Goal: Task Accomplishment & Management: Use online tool/utility

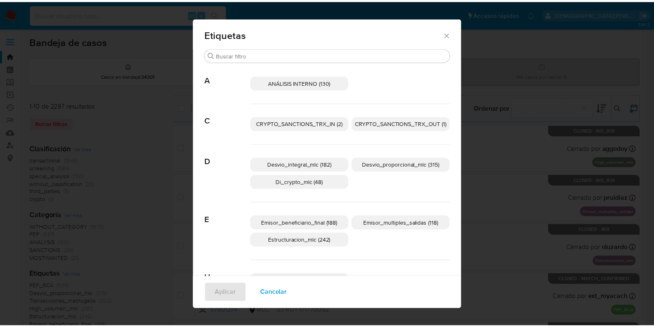
scroll to position [155, 0]
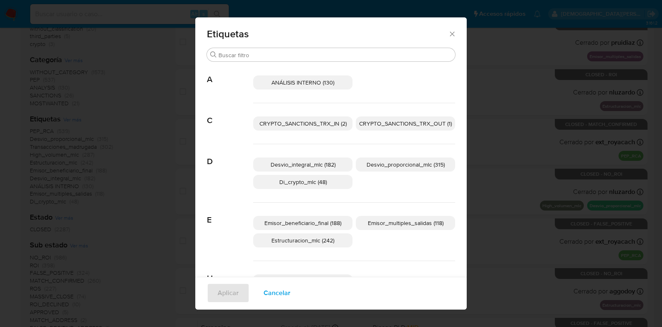
click at [447, 29] on div "Etiquetas" at bounding box center [331, 32] width 272 height 30
click at [443, 32] on span "Etiquetas" at bounding box center [327, 34] width 241 height 10
click at [450, 32] on icon "Cerrar" at bounding box center [452, 33] width 5 height 5
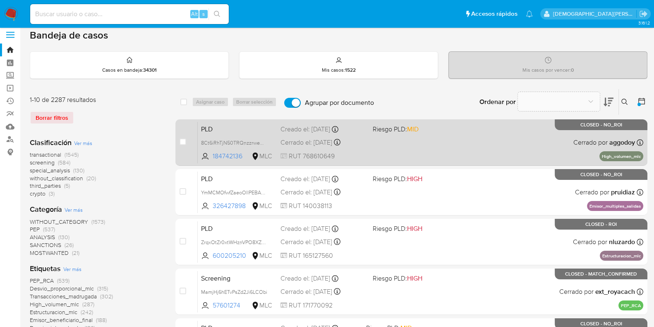
scroll to position [0, 0]
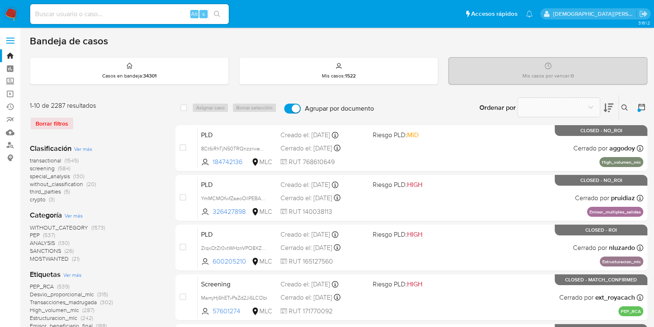
click at [645, 107] on icon at bounding box center [642, 107] width 8 height 8
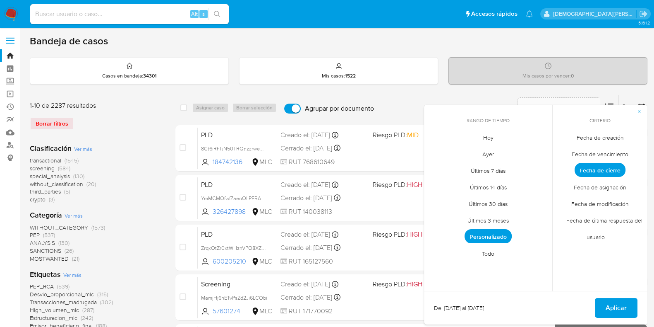
click at [488, 230] on span "Personalizado" at bounding box center [488, 236] width 47 height 14
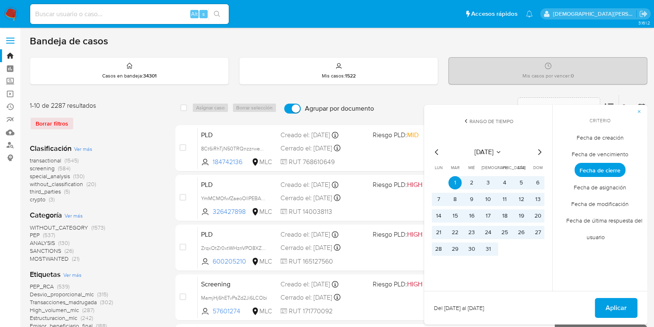
click at [608, 137] on span "Fecha de creación" at bounding box center [600, 137] width 65 height 17
click at [517, 199] on button "12" at bounding box center [521, 198] width 13 height 13
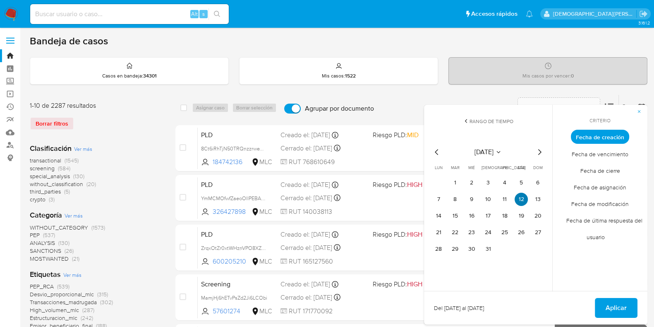
click at [517, 199] on button "12" at bounding box center [521, 198] width 13 height 13
click at [608, 301] on span "Aplicar" at bounding box center [616, 307] width 21 height 18
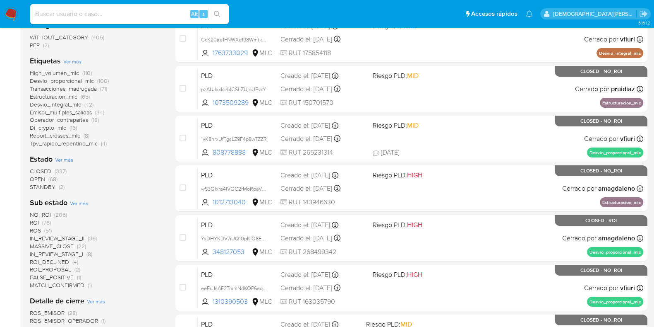
scroll to position [207, 0]
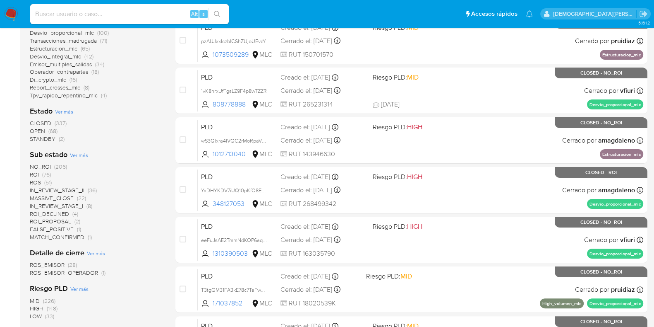
click at [67, 188] on span "IN_REVIEW_STAGE_II" at bounding box center [57, 190] width 55 height 8
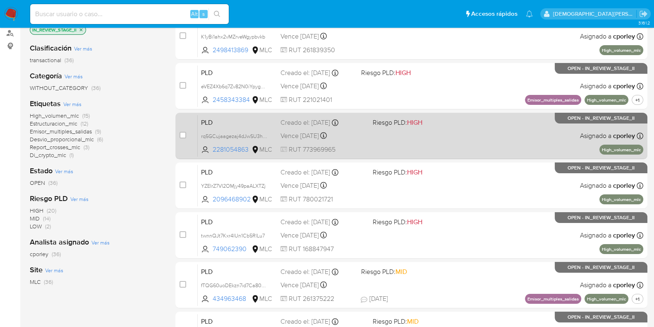
scroll to position [51, 0]
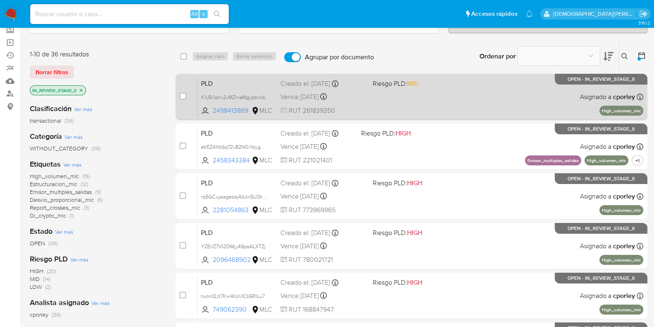
click at [390, 103] on div "PLD K1yBi1ahx2vMZrveWgypbvkb 2498413869 MLC Riesgo PLD: MID Creado el: [DATE] C…" at bounding box center [421, 97] width 446 height 42
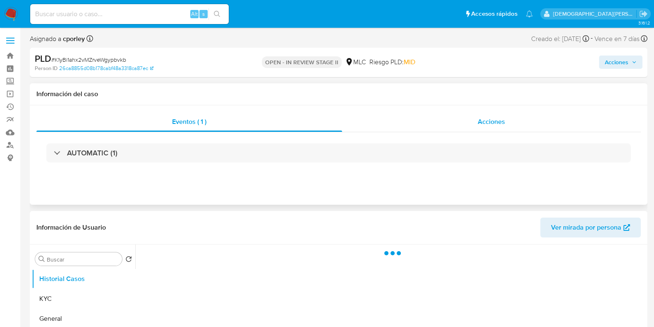
click at [506, 121] on div "Acciones" at bounding box center [491, 122] width 299 height 20
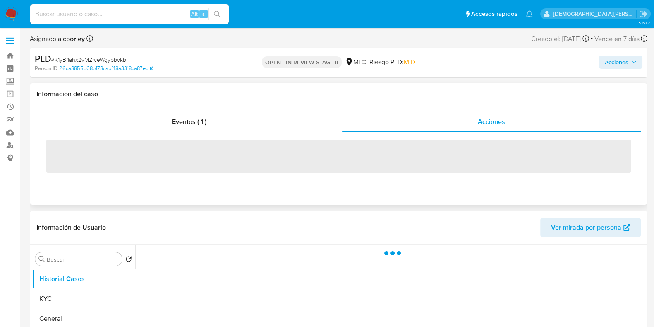
select select "10"
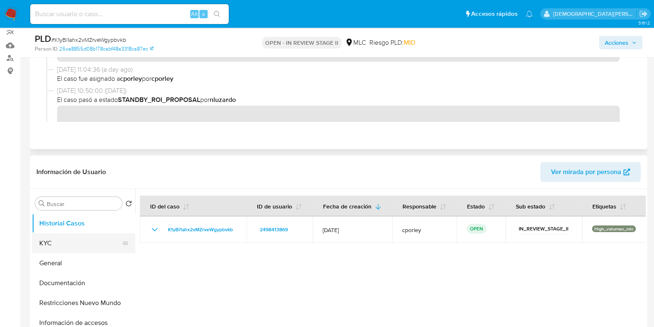
scroll to position [103, 0]
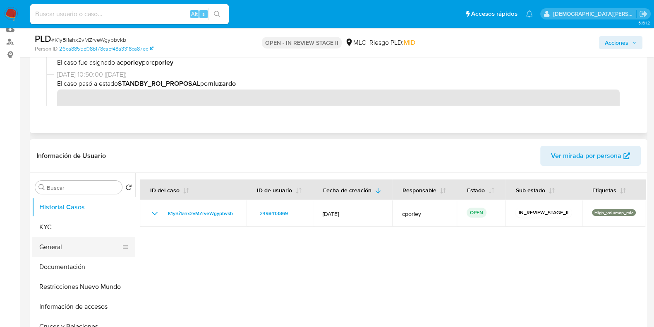
click at [52, 246] on button "General" at bounding box center [80, 247] width 97 height 20
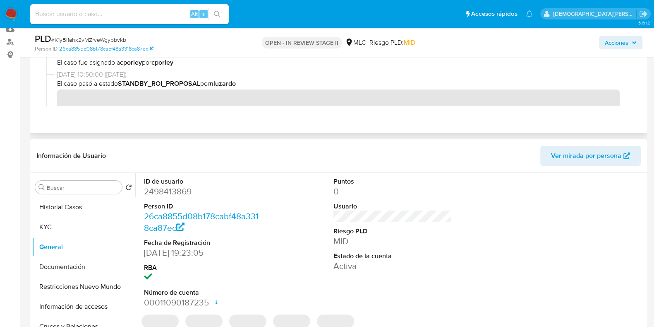
click at [159, 192] on dd "2498413869" at bounding box center [203, 191] width 118 height 12
copy dd "2498413869"
